Goal: Transaction & Acquisition: Purchase product/service

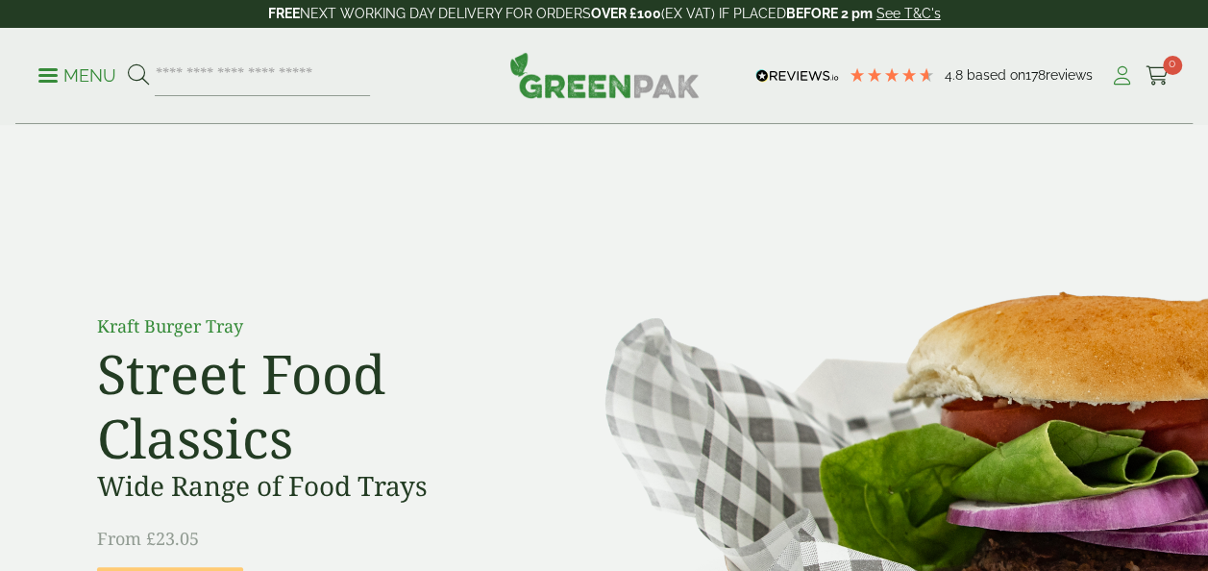
drag, startPoint x: 0, startPoint y: 0, endPoint x: 1115, endPoint y: 83, distance: 1117.9
click at [1115, 83] on icon at bounding box center [1122, 75] width 24 height 19
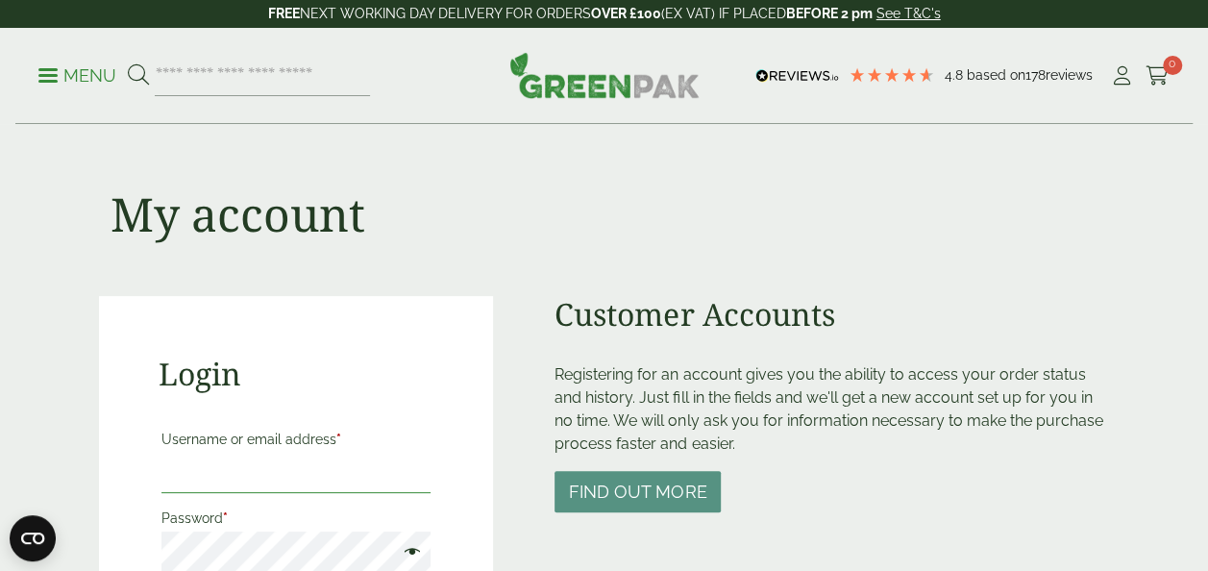
type input "**********"
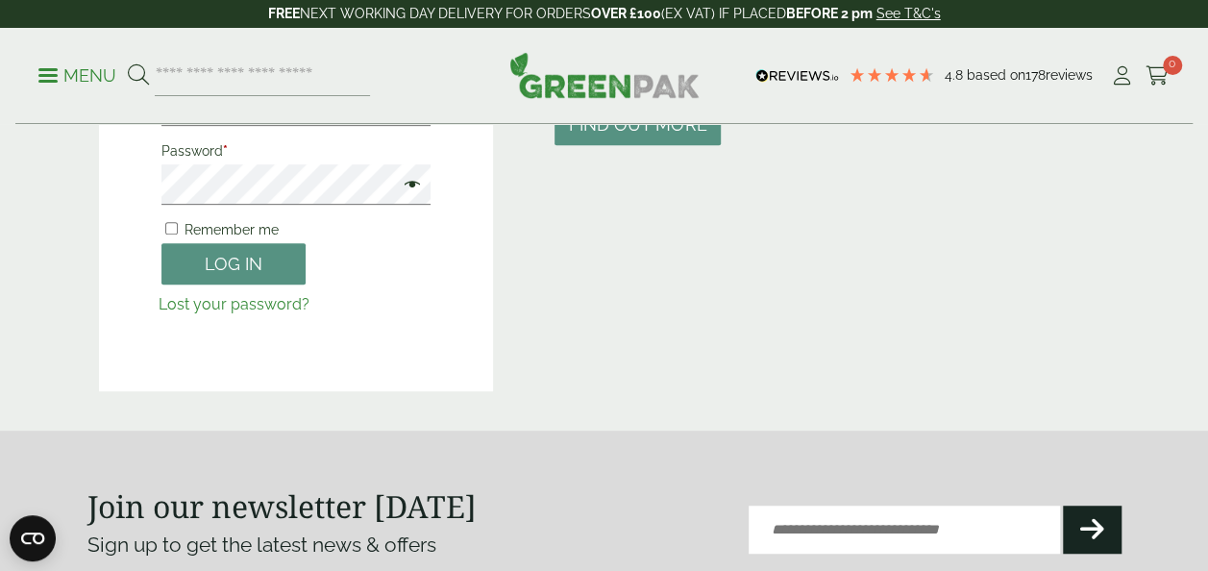
scroll to position [429, 0]
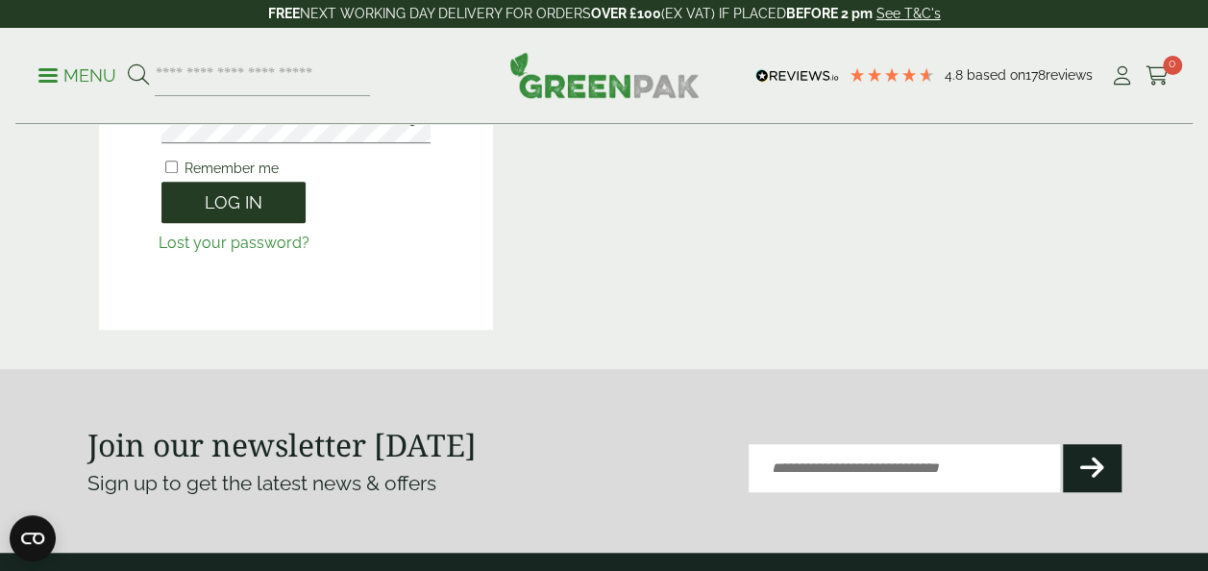
click at [265, 195] on button "Log in" at bounding box center [233, 202] width 144 height 41
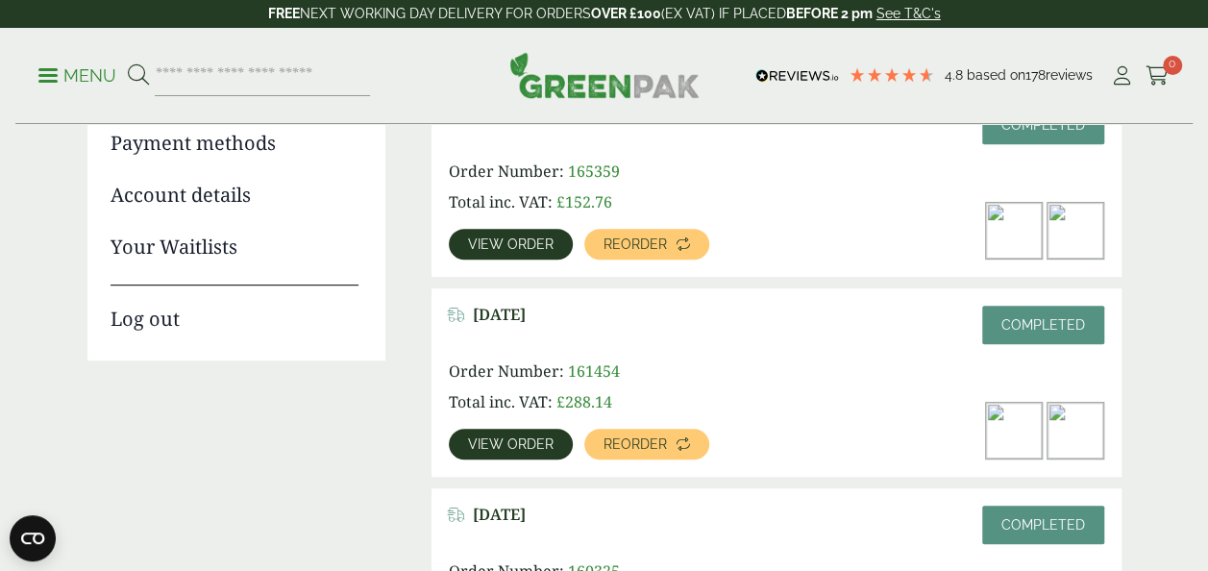
scroll to position [244, 0]
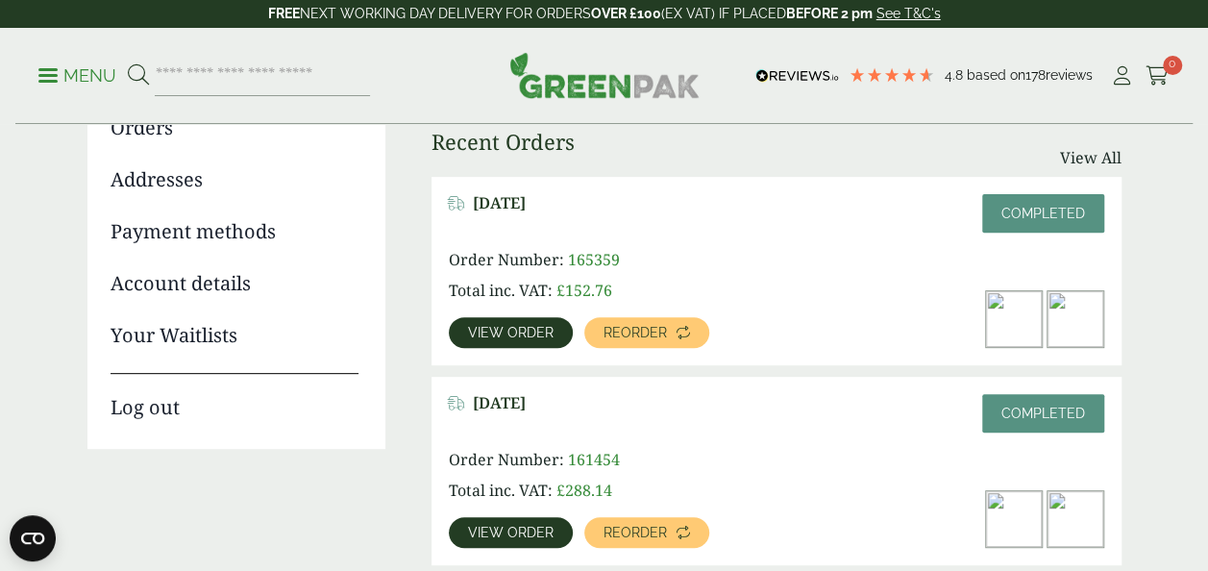
click at [531, 322] on link "View order" at bounding box center [511, 332] width 124 height 31
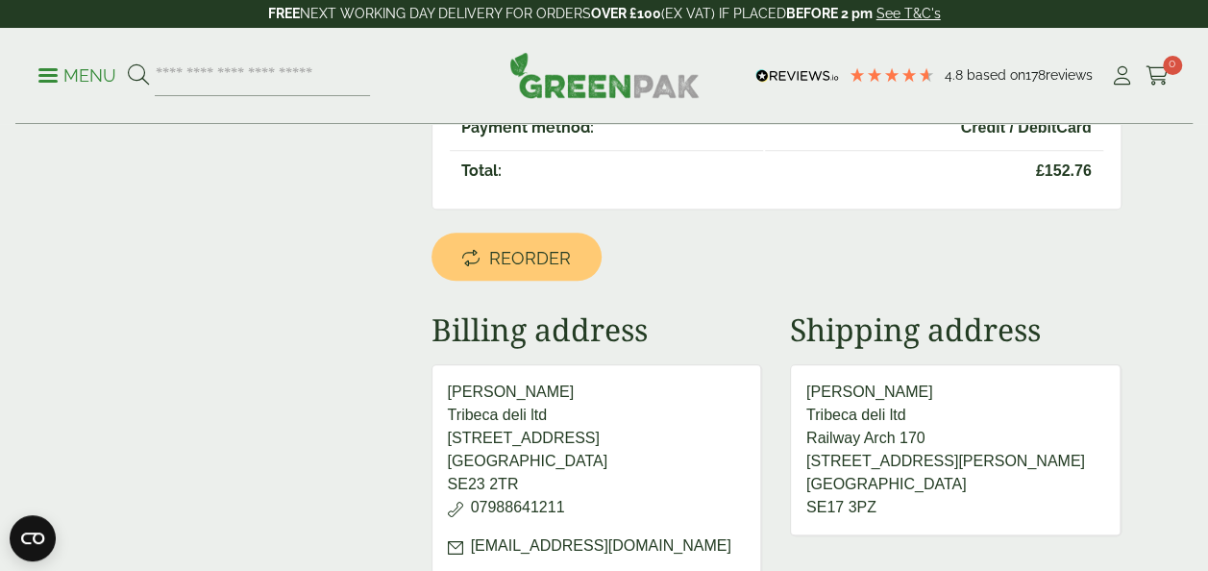
scroll to position [607, 0]
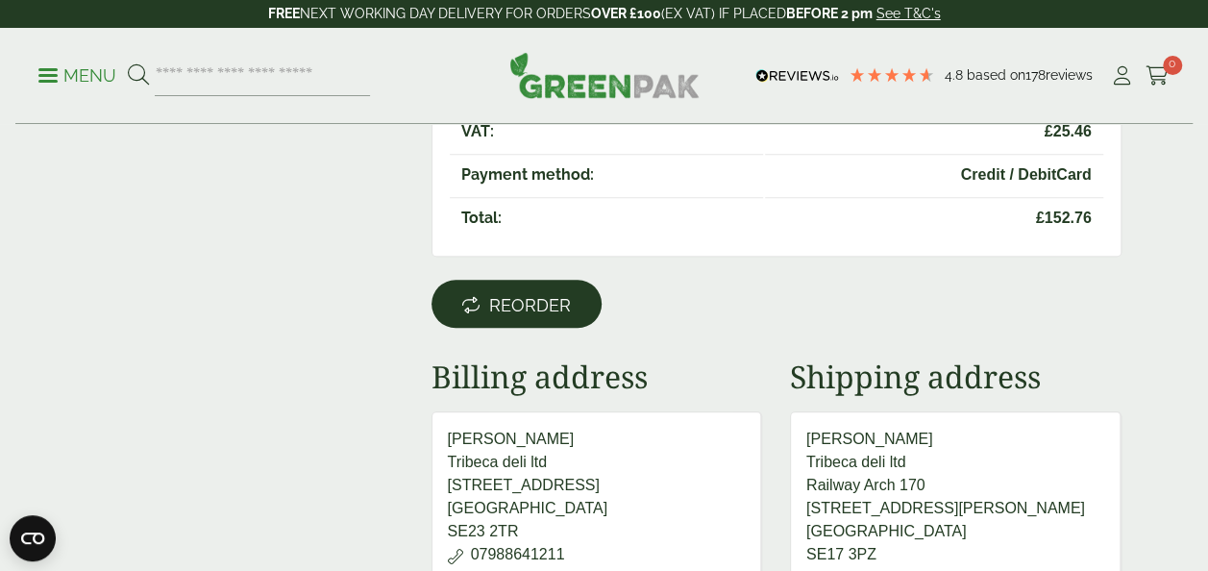
click at [565, 295] on span "Reorder" at bounding box center [530, 305] width 82 height 21
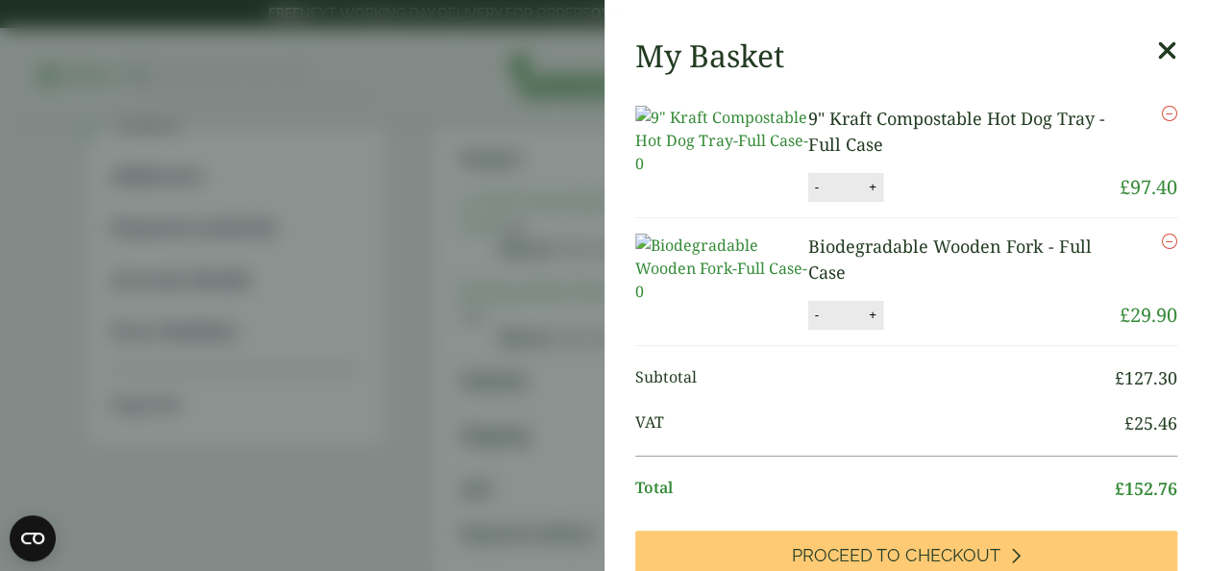
scroll to position [284, 0]
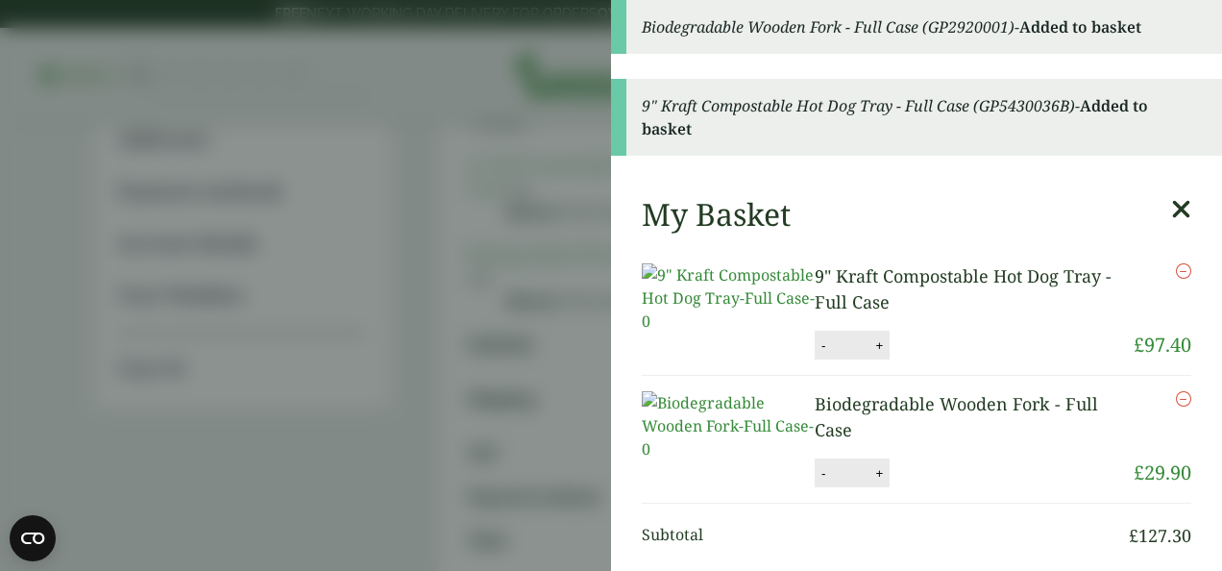
drag, startPoint x: 1222, startPoint y: 147, endPoint x: 1222, endPoint y: 203, distance: 55.7
click at [1172, 210] on icon at bounding box center [1182, 209] width 20 height 27
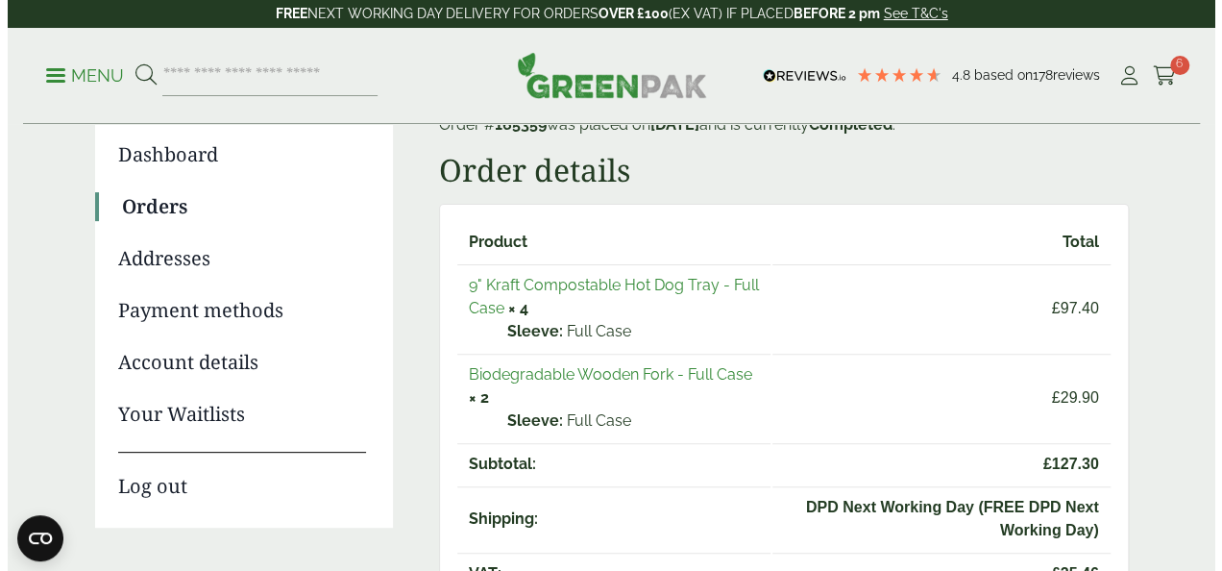
scroll to position [148, 0]
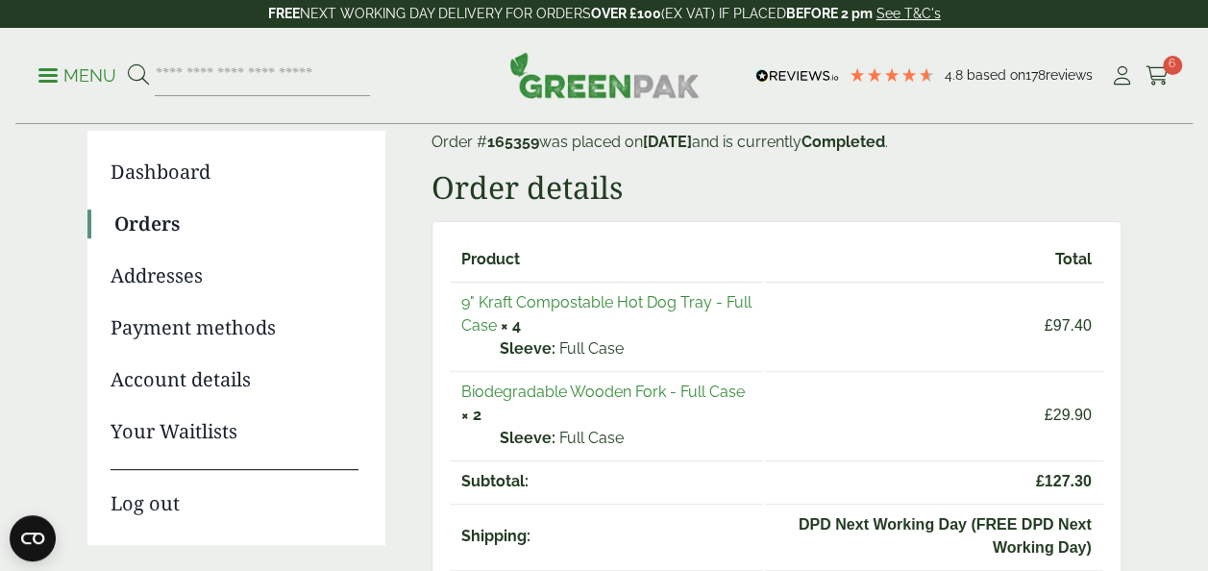
click at [1172, 78] on div "Menu 4.8 Based on 178 reviews My Account 6" at bounding box center [603, 76] width 1177 height 96
click at [1166, 73] on icon at bounding box center [1158, 75] width 24 height 19
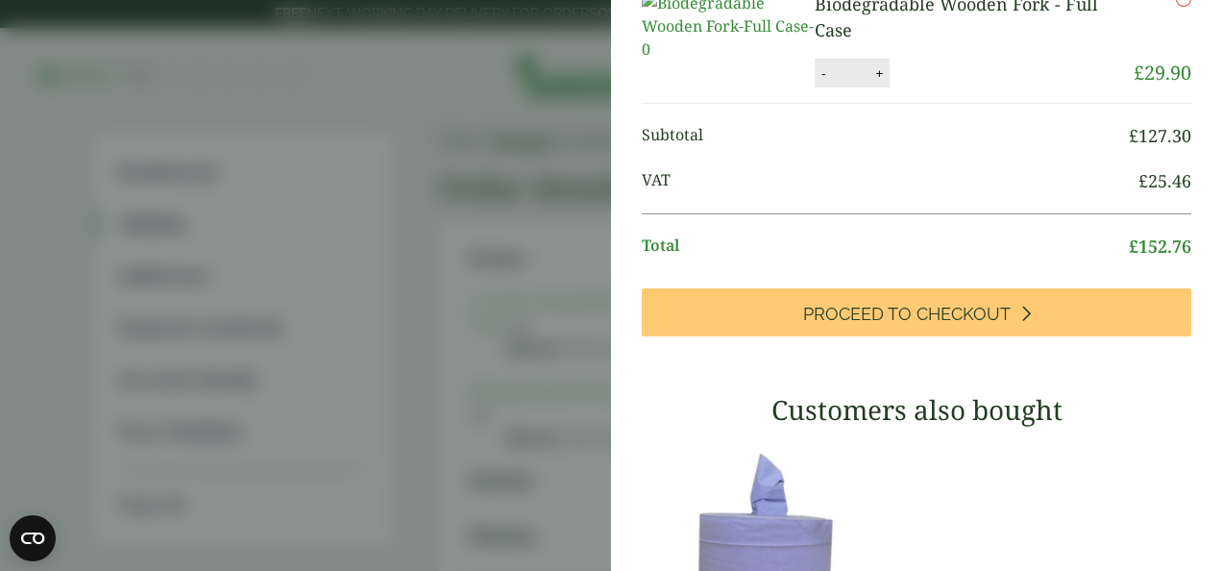
scroll to position [234, 0]
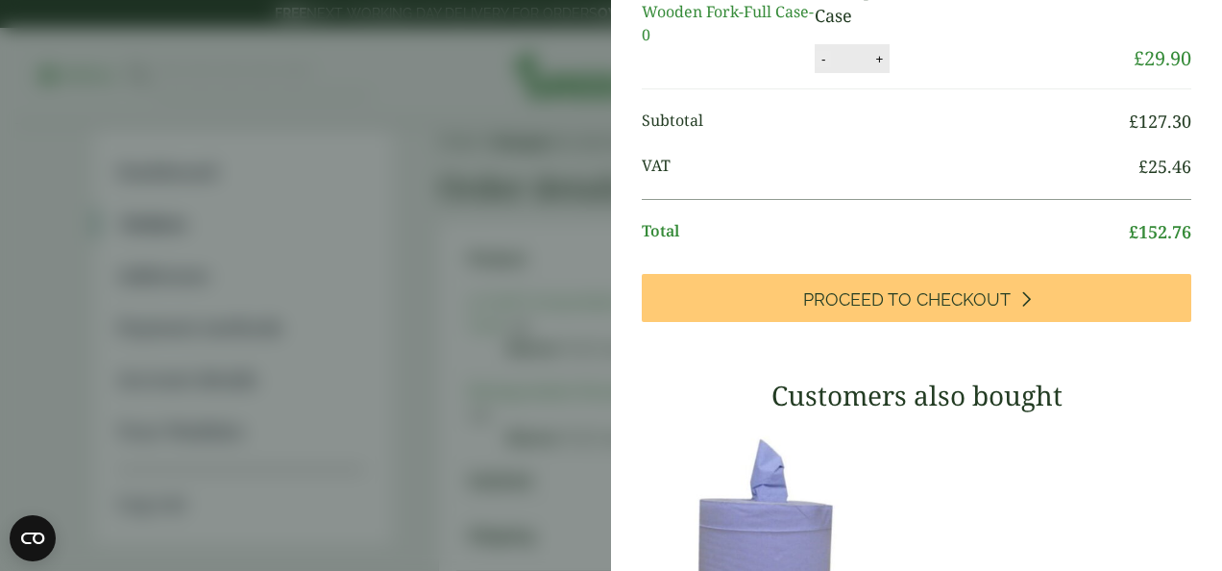
click at [817, 67] on button "-" at bounding box center [823, 59] width 15 height 16
click at [816, 67] on button "-" at bounding box center [823, 59] width 15 height 16
click at [934, 74] on button "Update" at bounding box center [942, 59] width 96 height 29
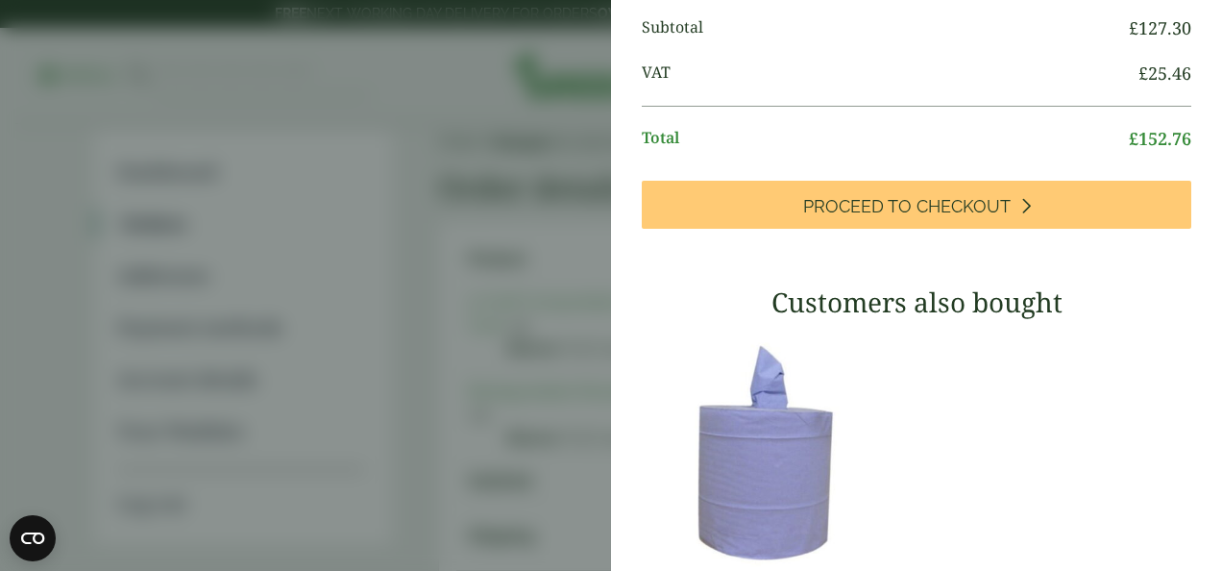
scroll to position [300, 0]
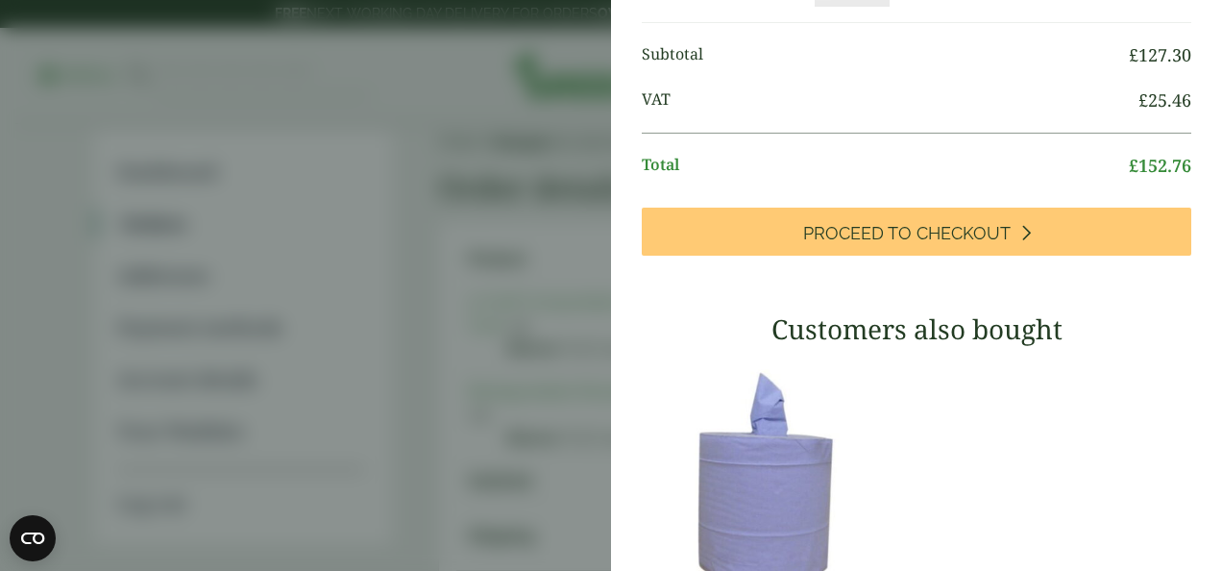
type input "*"
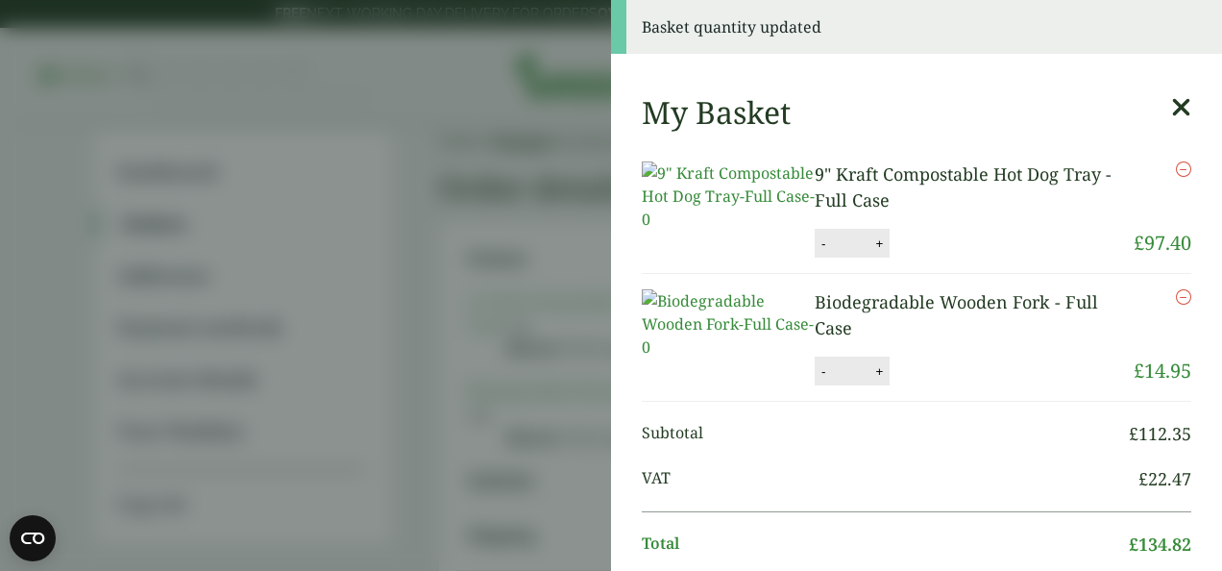
scroll to position [455, 0]
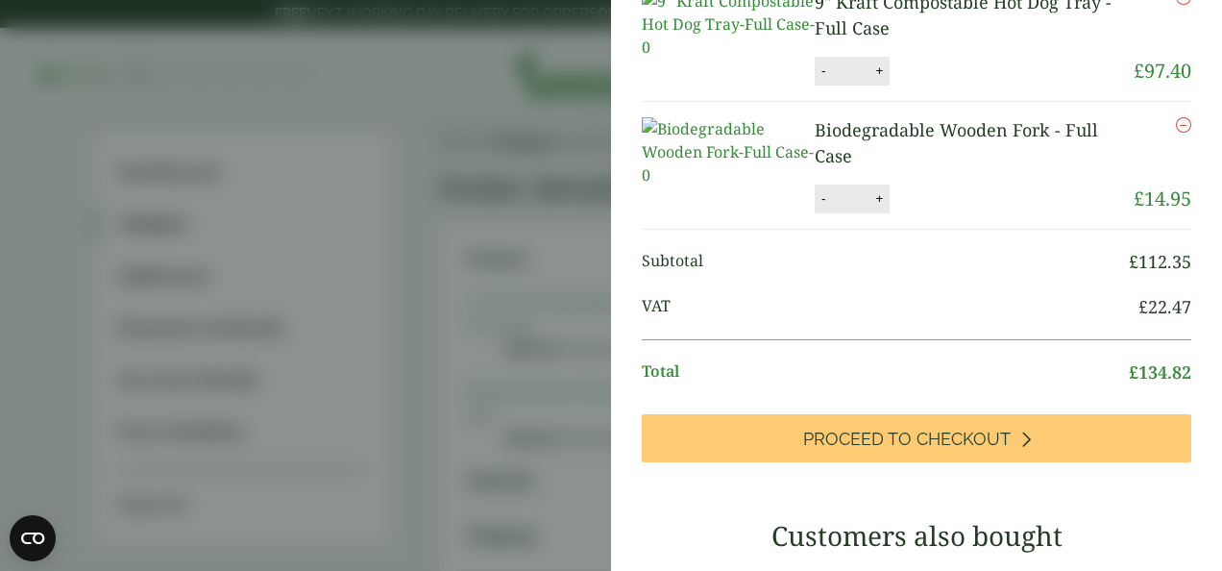
scroll to position [113, 0]
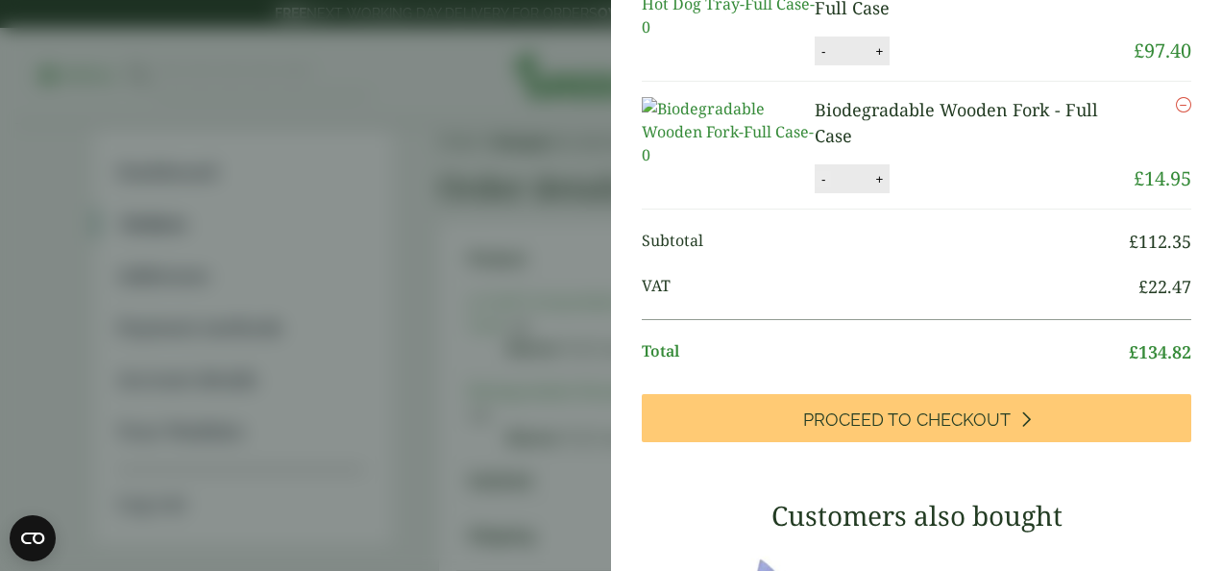
click at [824, 187] on button "-" at bounding box center [823, 179] width 15 height 16
click at [919, 194] on button "Update" at bounding box center [942, 179] width 96 height 29
type input "*"
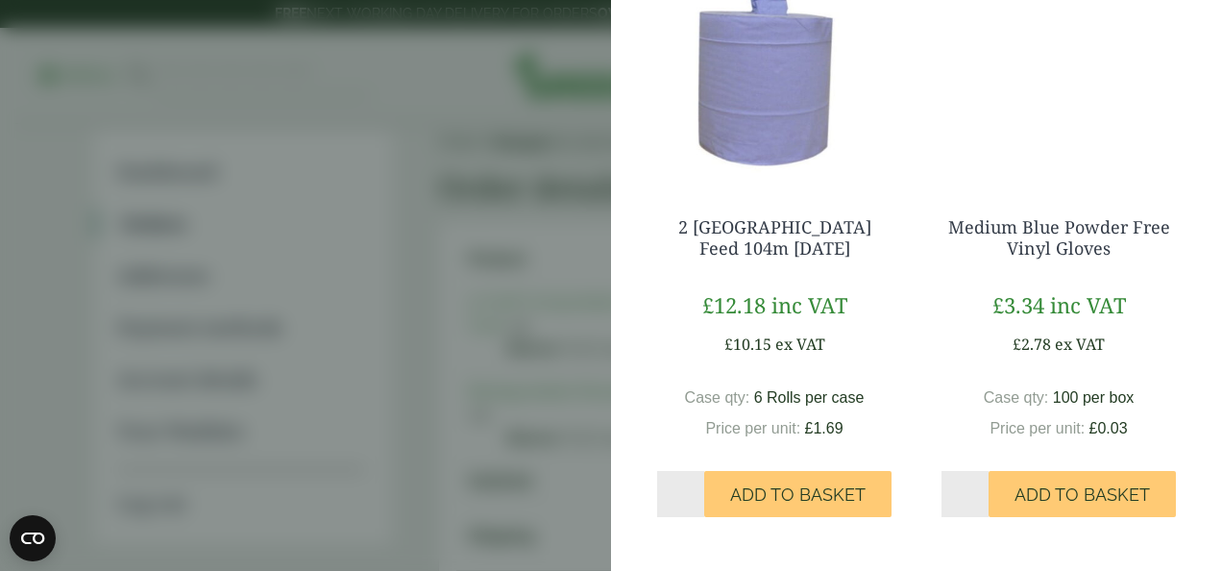
scroll to position [0, 0]
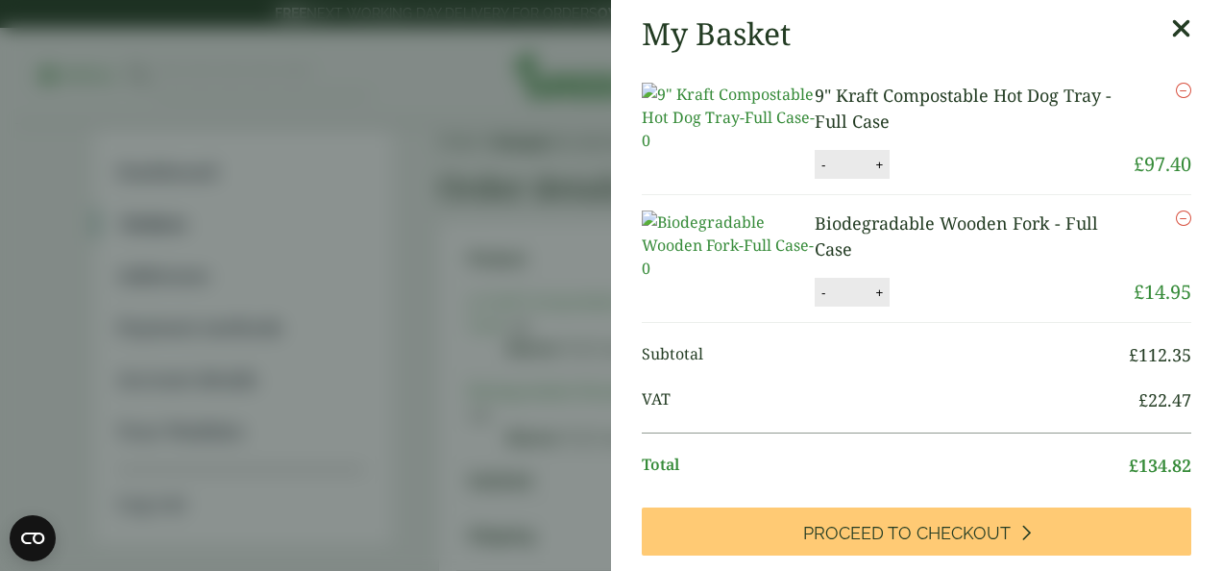
click at [1134, 150] on div "Remove" at bounding box center [1163, 116] width 58 height 67
click at [1176, 226] on icon "Remove this item" at bounding box center [1183, 217] width 15 height 15
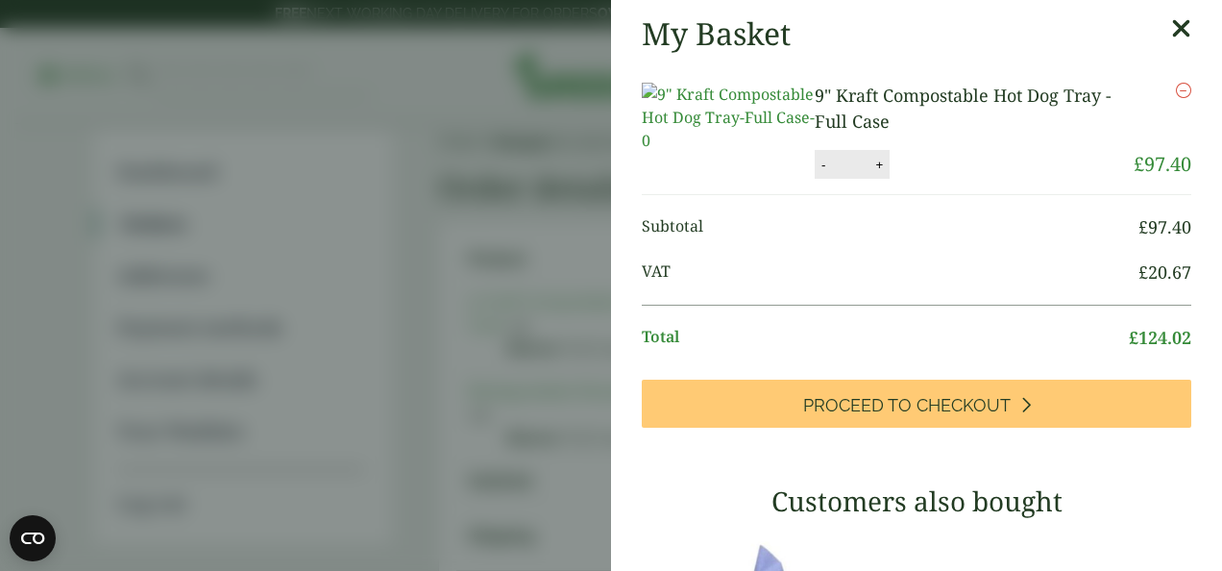
click at [1172, 23] on icon at bounding box center [1182, 28] width 20 height 27
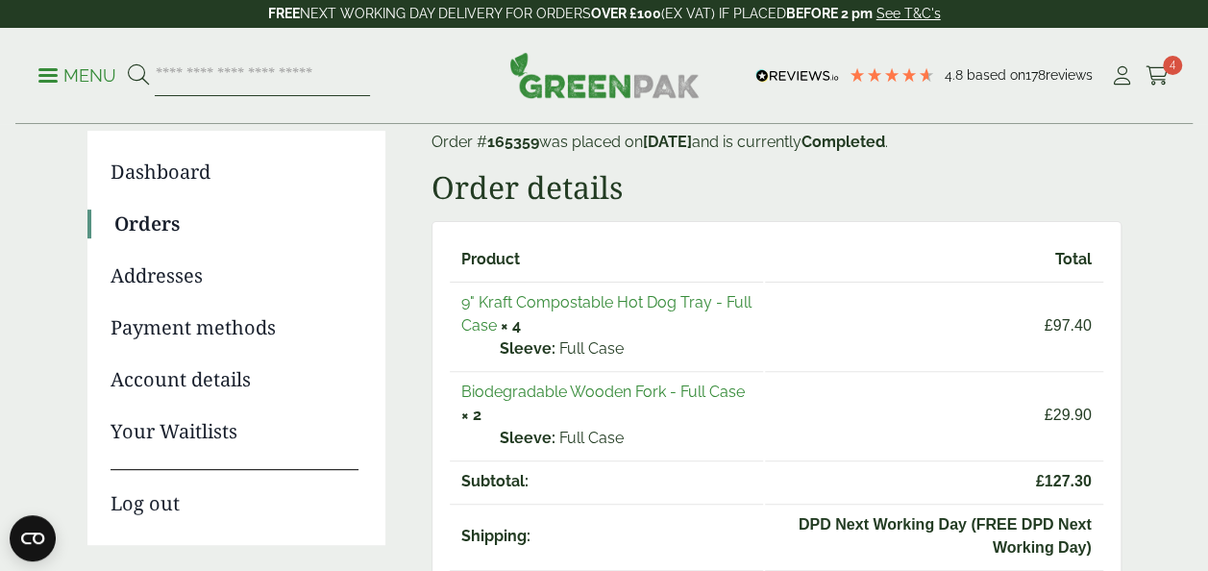
click at [286, 79] on input "search" at bounding box center [262, 76] width 215 height 40
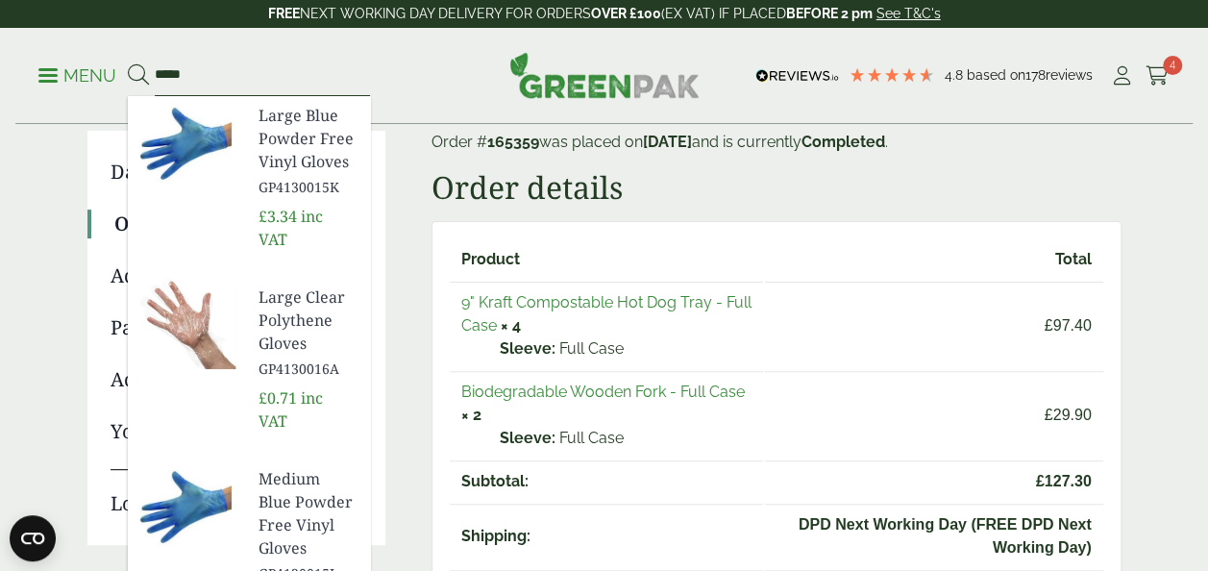
drag, startPoint x: 212, startPoint y: 71, endPoint x: 153, endPoint y: 76, distance: 59.8
click at [153, 76] on form "*****" at bounding box center [249, 76] width 242 height 40
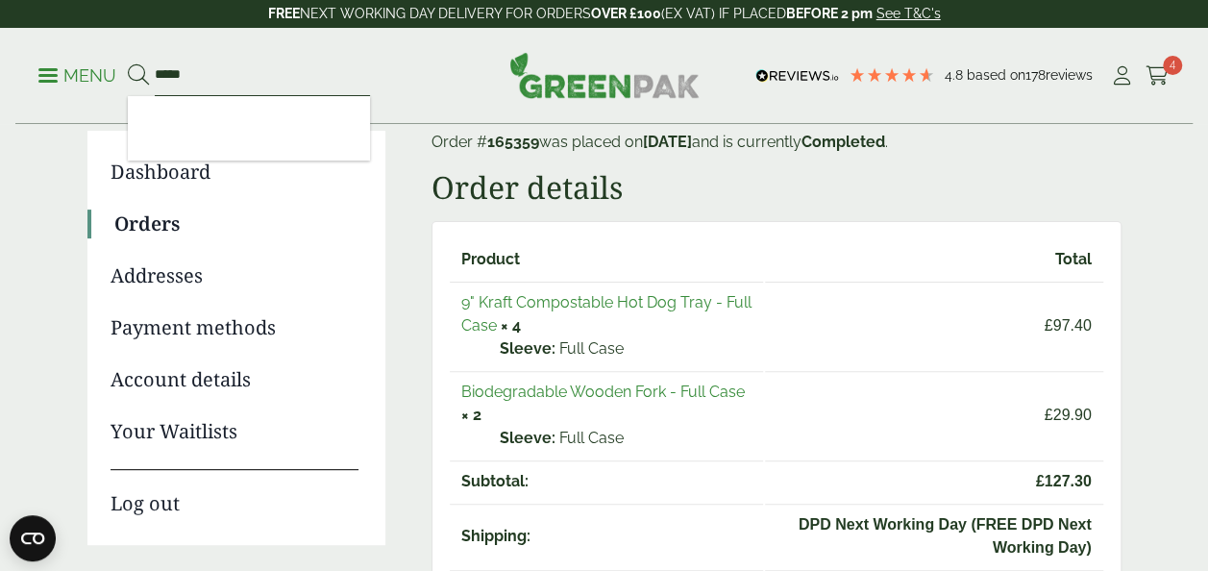
type input "*****"
click at [128, 63] on button at bounding box center [138, 75] width 21 height 25
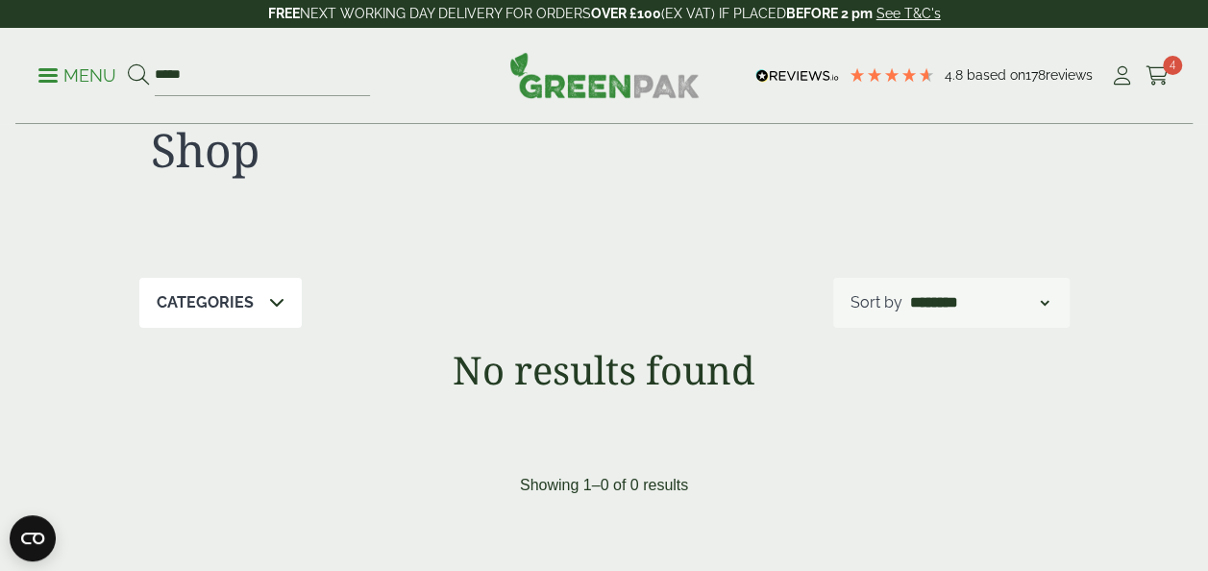
scroll to position [58, 0]
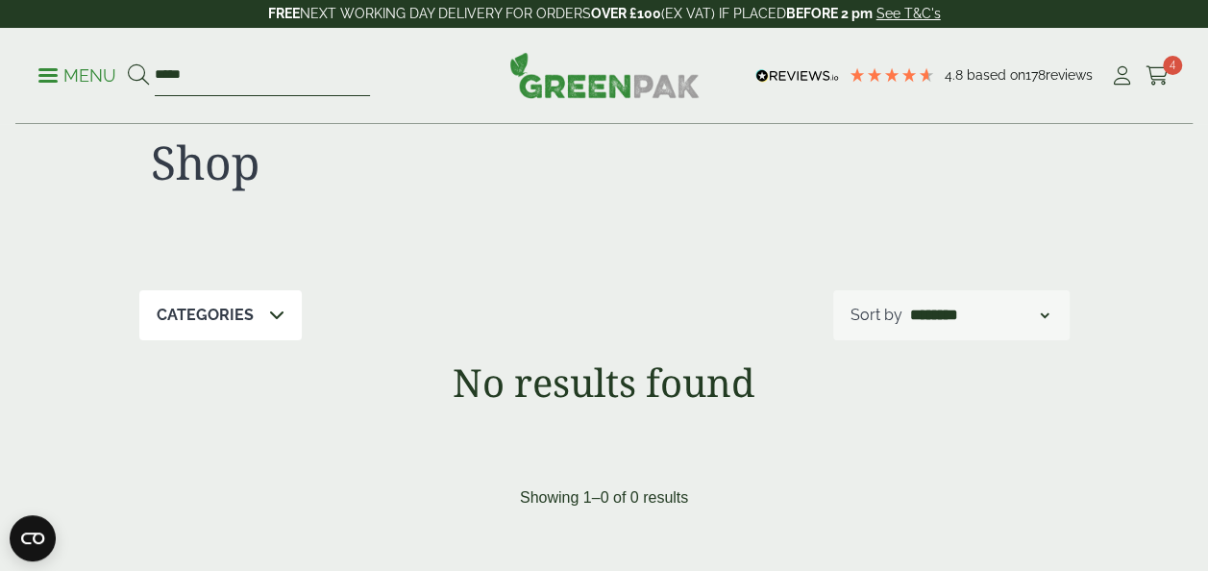
click at [193, 71] on input "*****" at bounding box center [262, 76] width 215 height 40
drag, startPoint x: 193, startPoint y: 71, endPoint x: 149, endPoint y: 65, distance: 44.6
click at [149, 65] on form "*****" at bounding box center [249, 76] width 242 height 40
click at [1120, 81] on icon at bounding box center [1122, 75] width 24 height 19
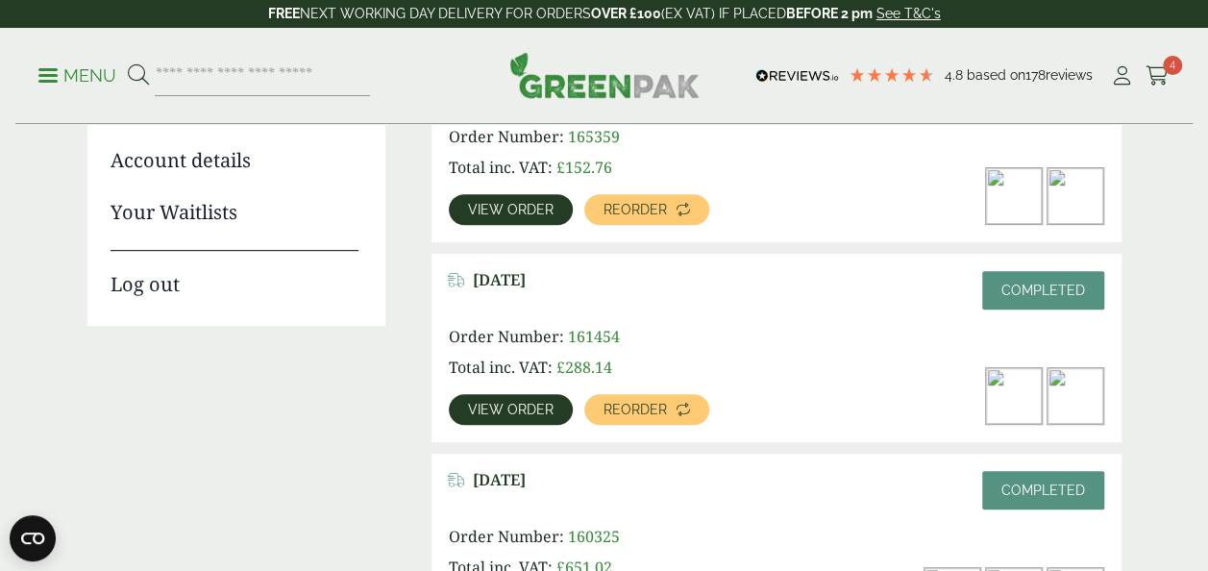
scroll to position [376, 0]
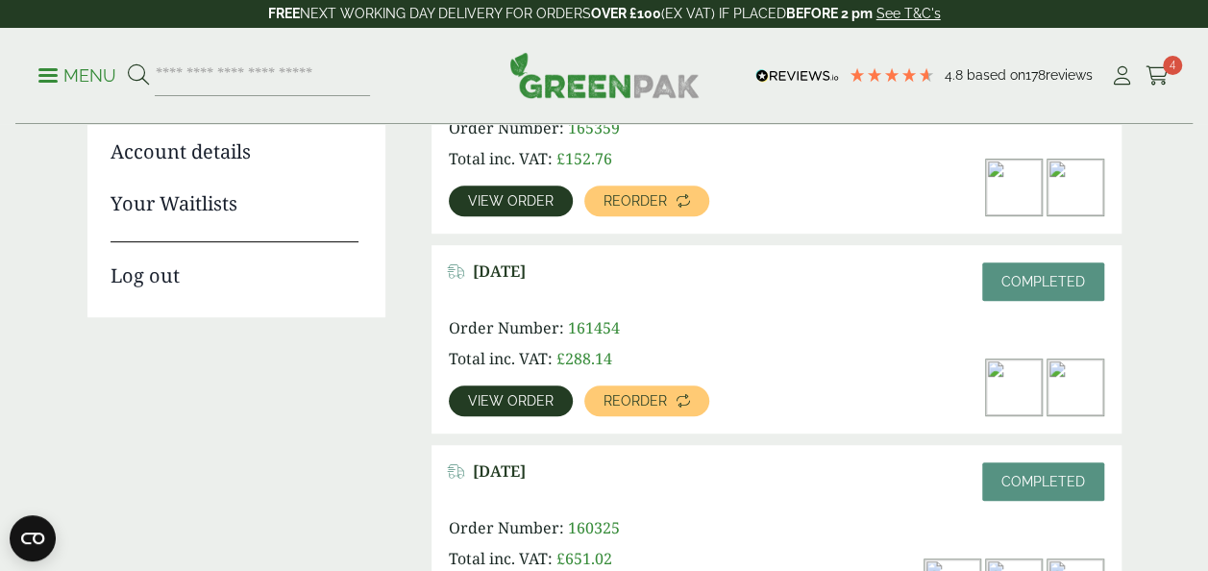
click at [1078, 178] on img at bounding box center [1076, 188] width 56 height 56
click at [525, 210] on link "View order" at bounding box center [511, 200] width 124 height 31
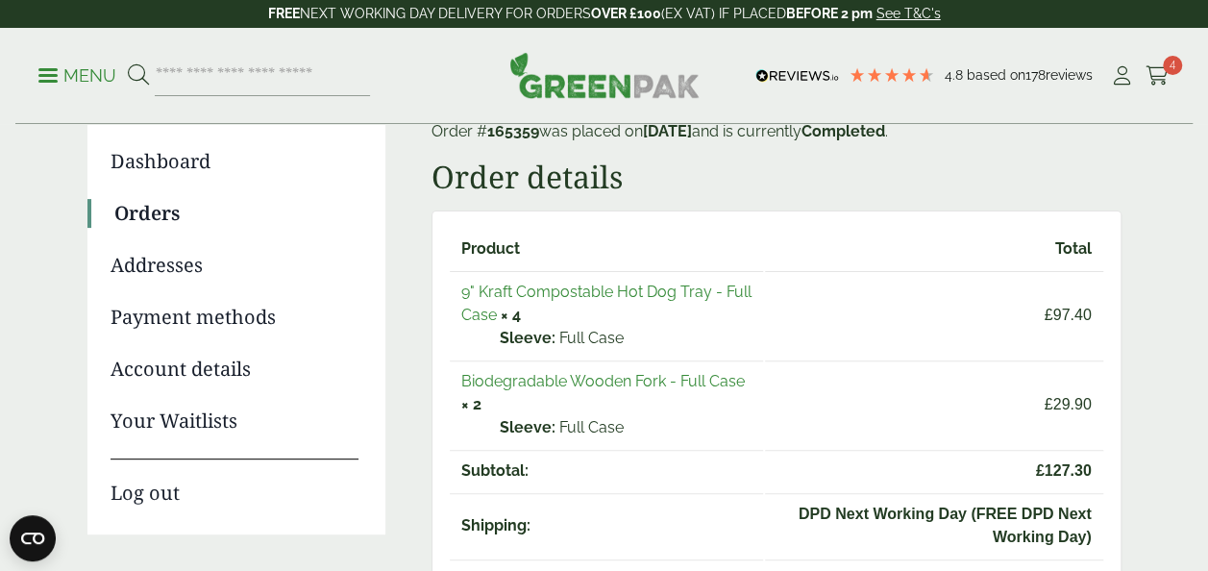
scroll to position [165, 0]
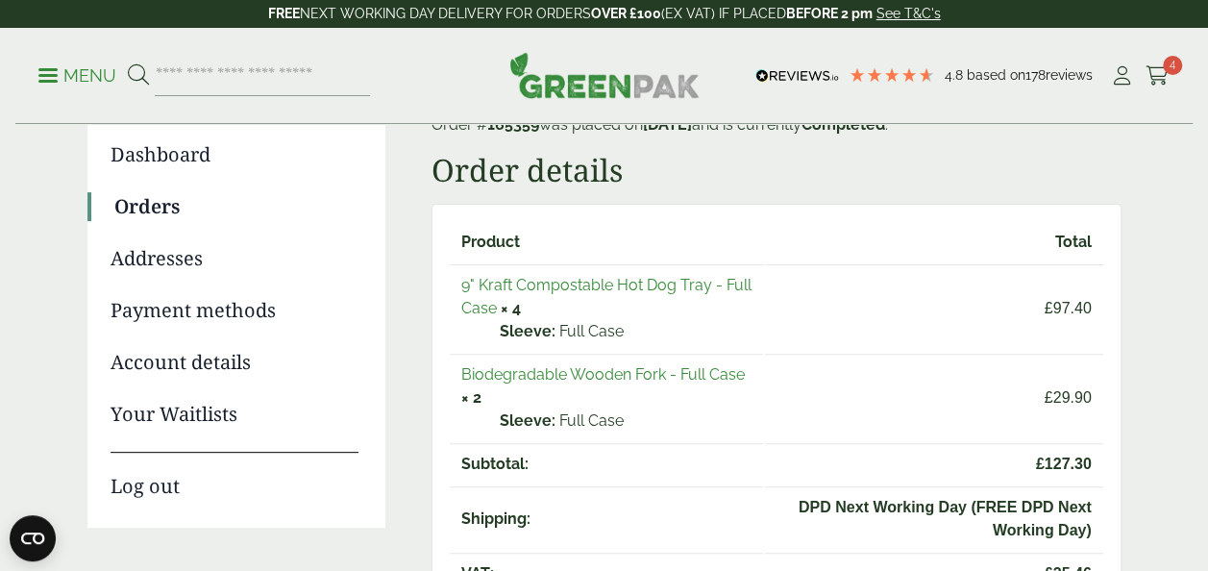
click at [638, 373] on link "Biodegradable Wooden Fork - Full Case" at bounding box center [603, 374] width 284 height 18
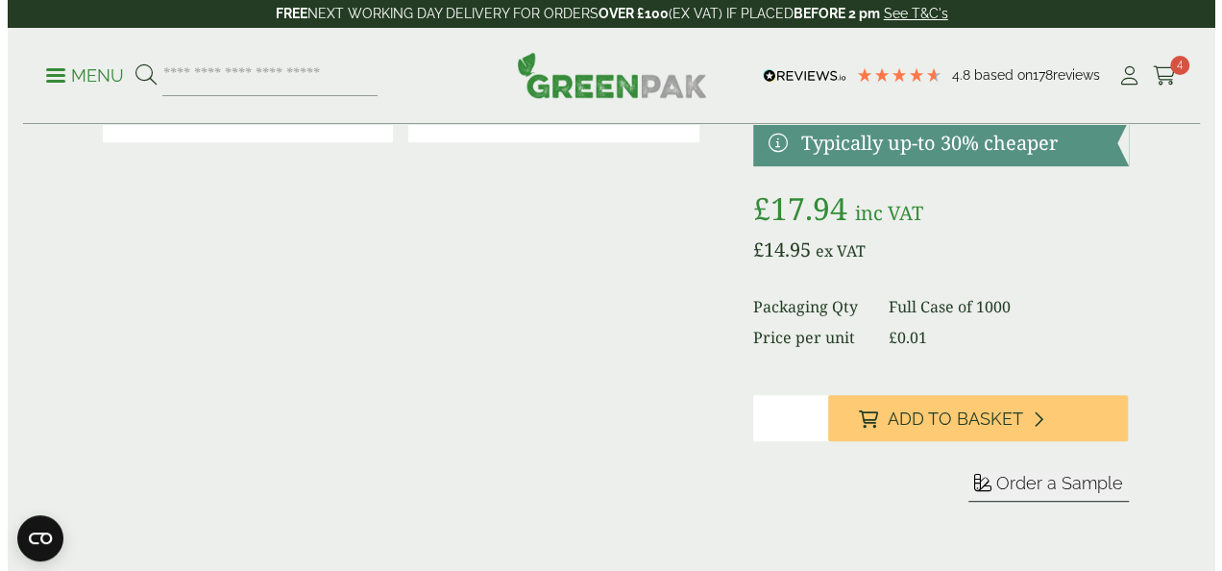
scroll to position [296, 0]
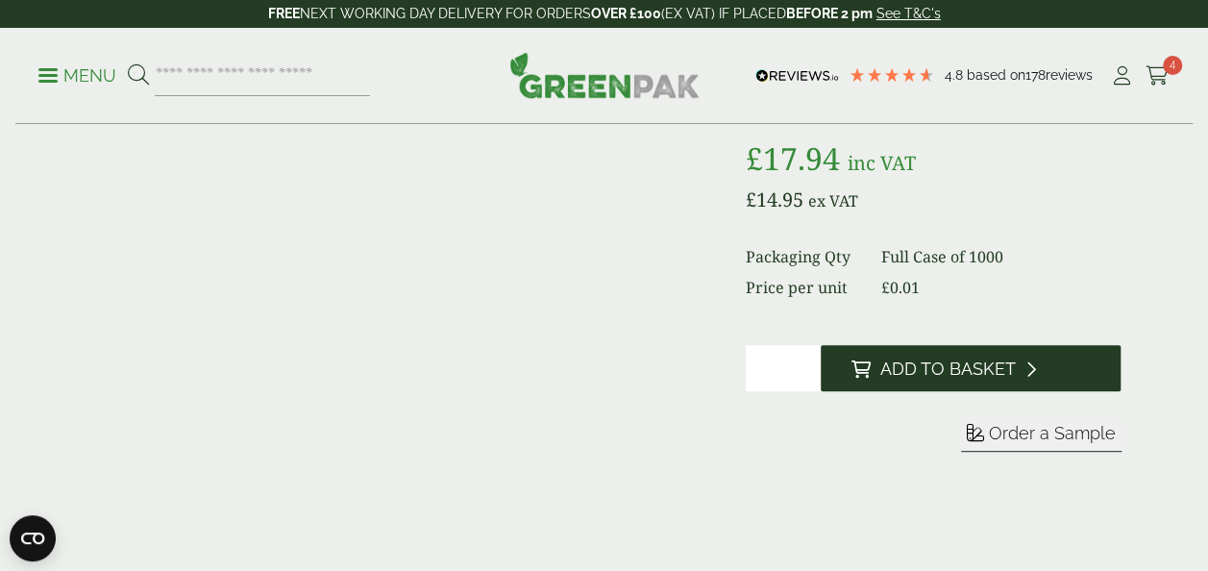
click at [954, 351] on button "Add to Basket" at bounding box center [971, 368] width 301 height 46
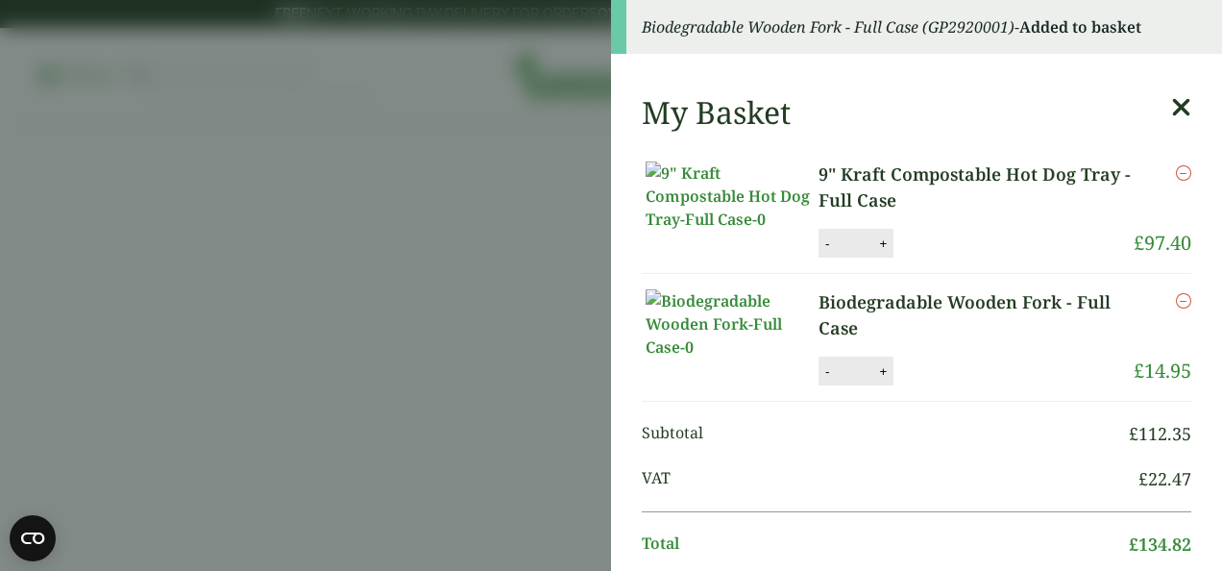
click at [1172, 111] on icon at bounding box center [1182, 107] width 20 height 27
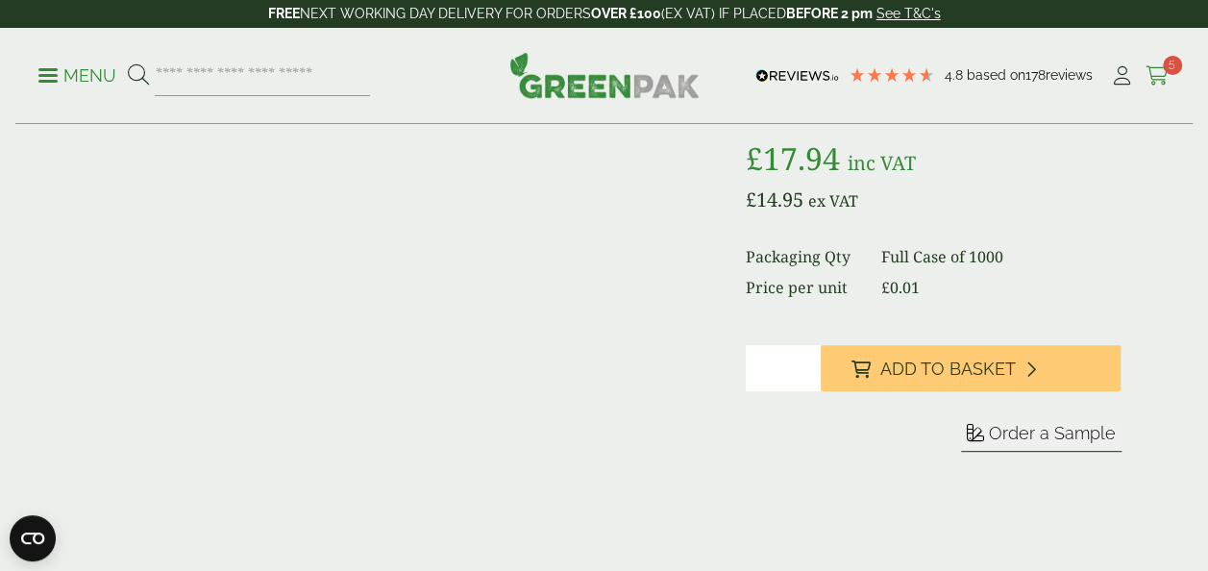
click at [1166, 68] on span "5" at bounding box center [1172, 65] width 19 height 19
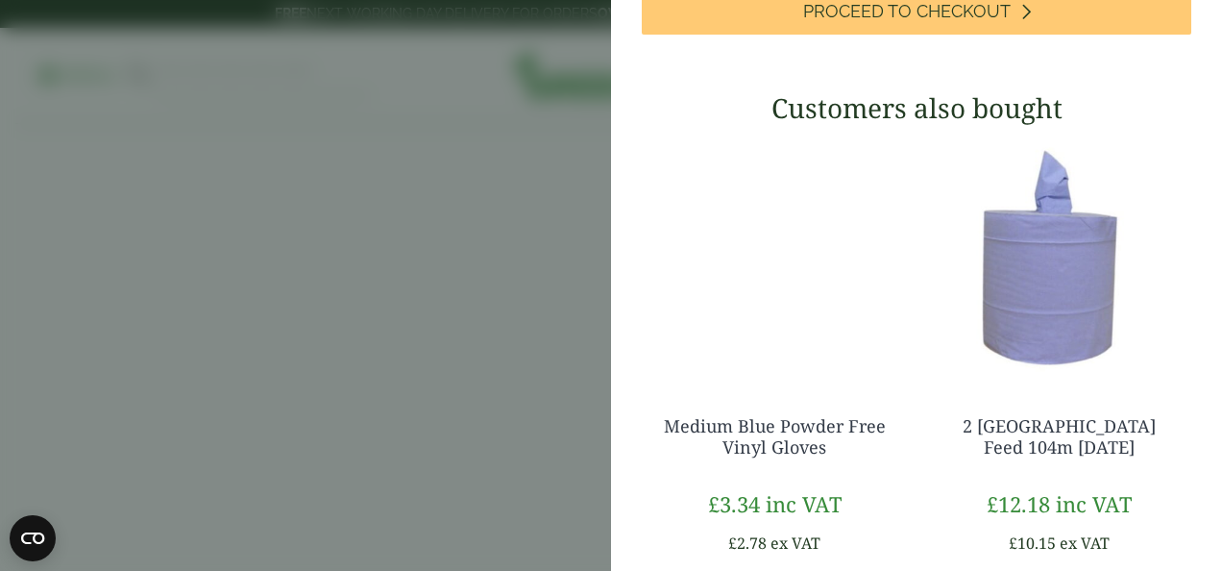
scroll to position [536, 0]
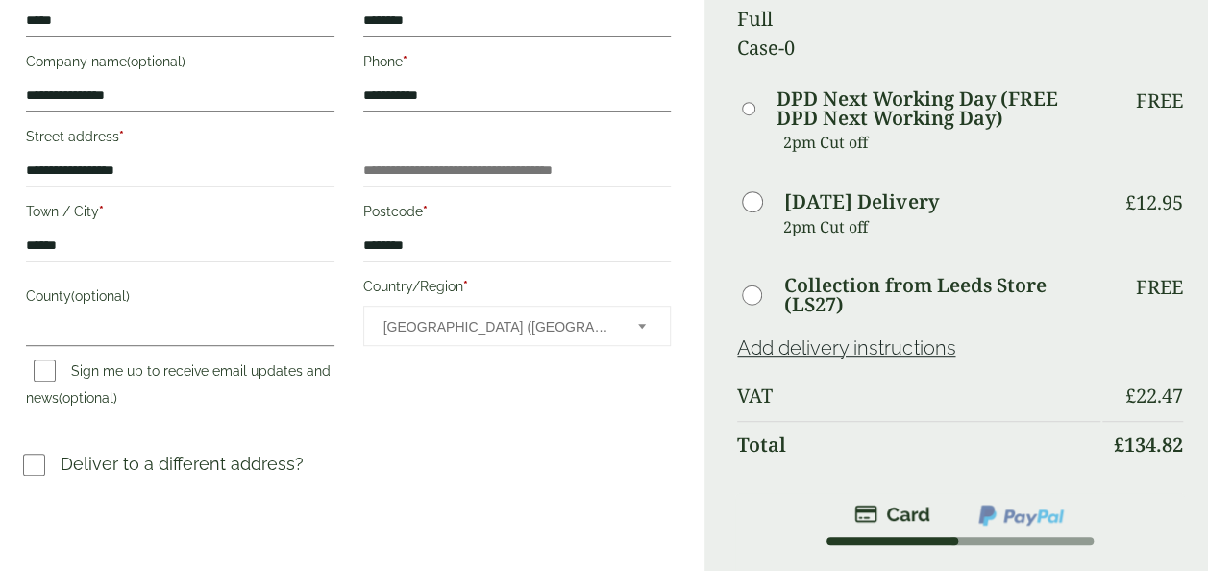
scroll to position [355, 0]
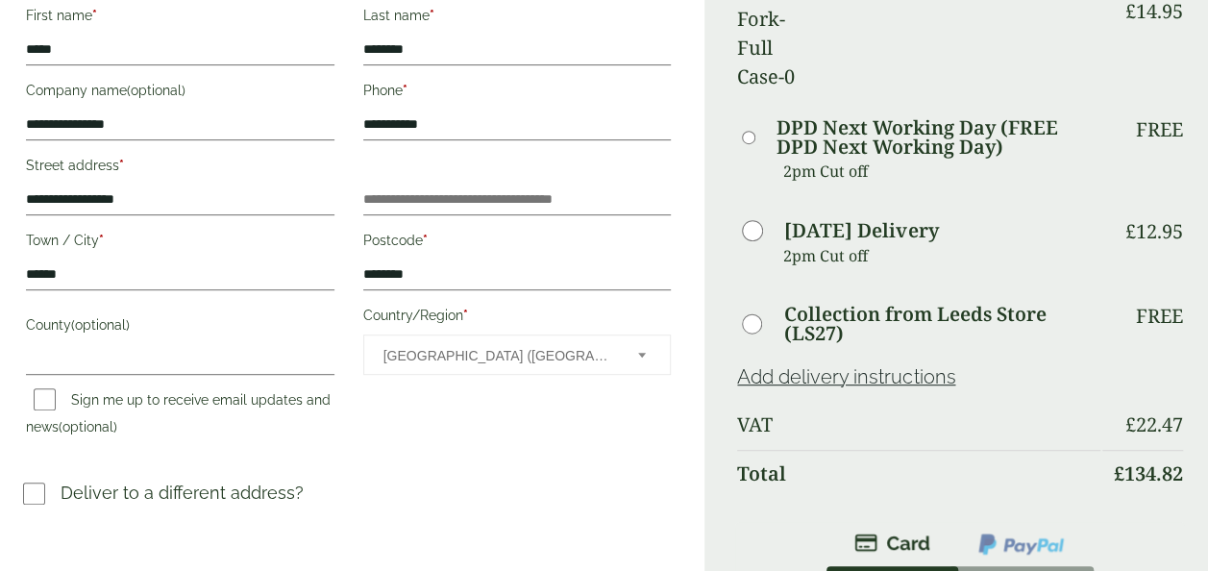
click at [35, 517] on h3 "Deliver to a different address?" at bounding box center [348, 500] width 651 height 41
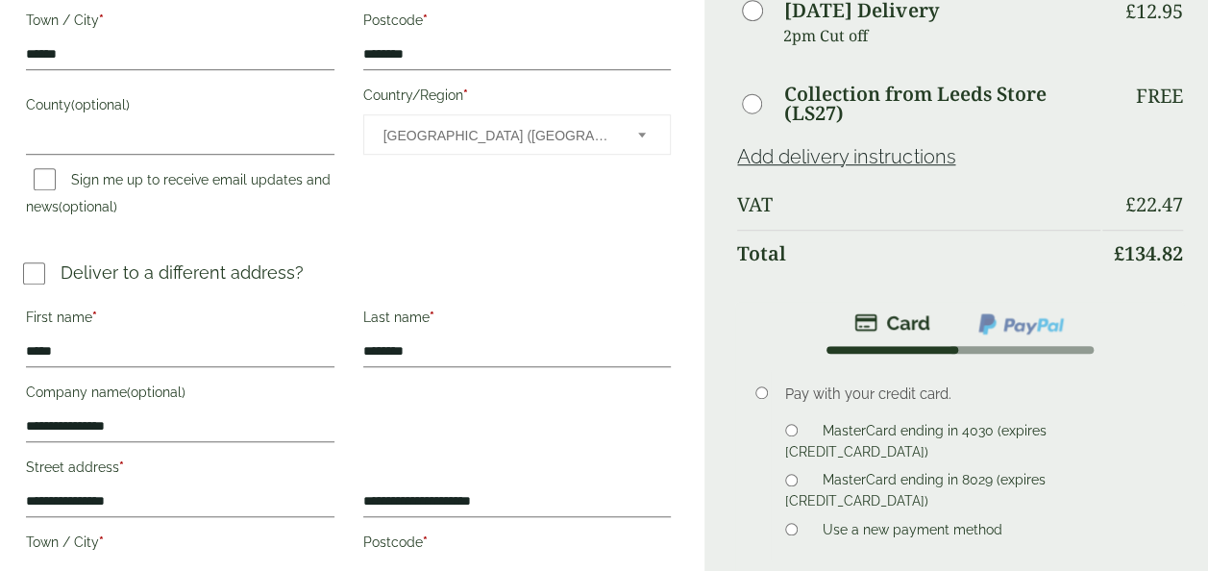
scroll to position [572, 0]
